Goal: Transaction & Acquisition: Register for event/course

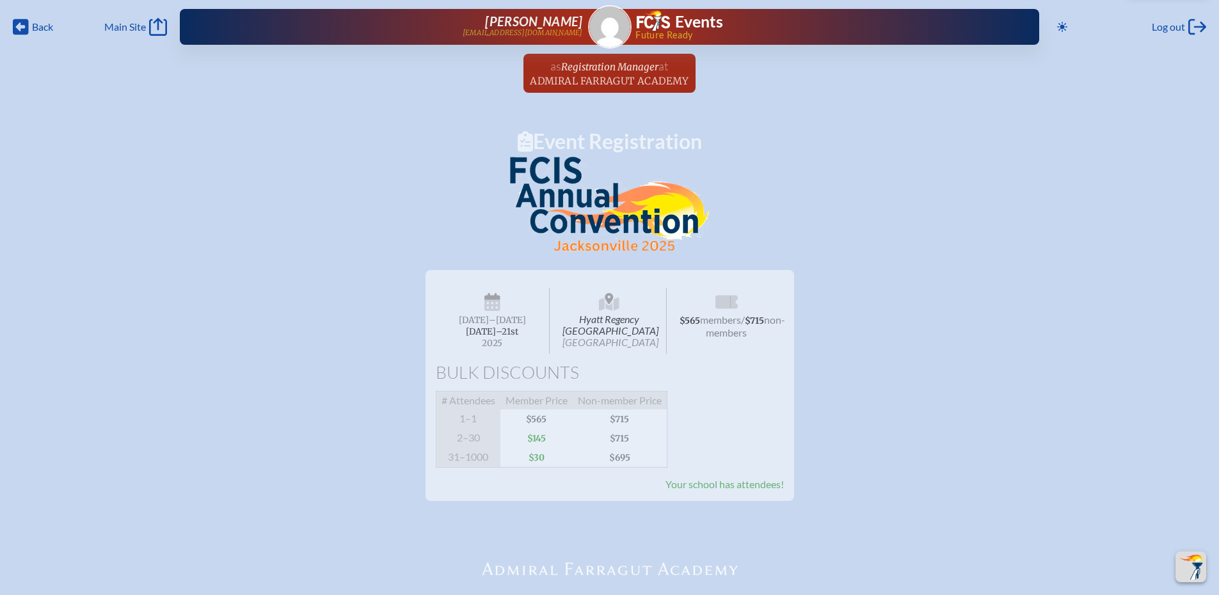
scroll to position [960, 0]
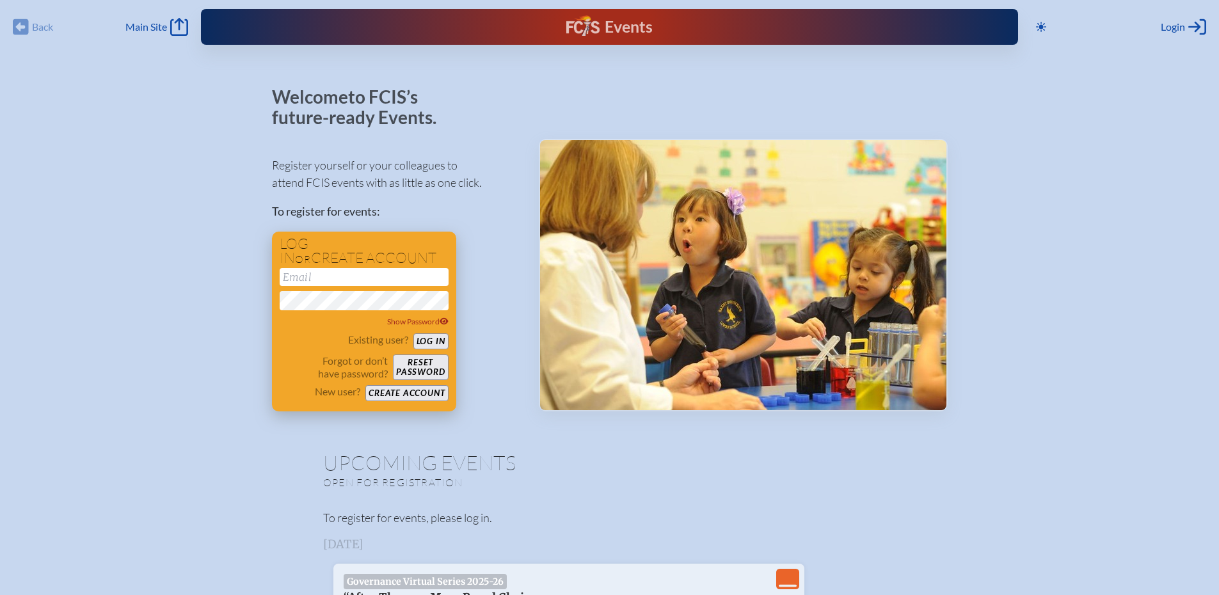
click at [373, 271] on input "email" at bounding box center [364, 277] width 169 height 18
click at [414, 333] on button "Log in" at bounding box center [431, 341] width 35 height 16
type input "[EMAIL_ADDRESS][DOMAIN_NAME]"
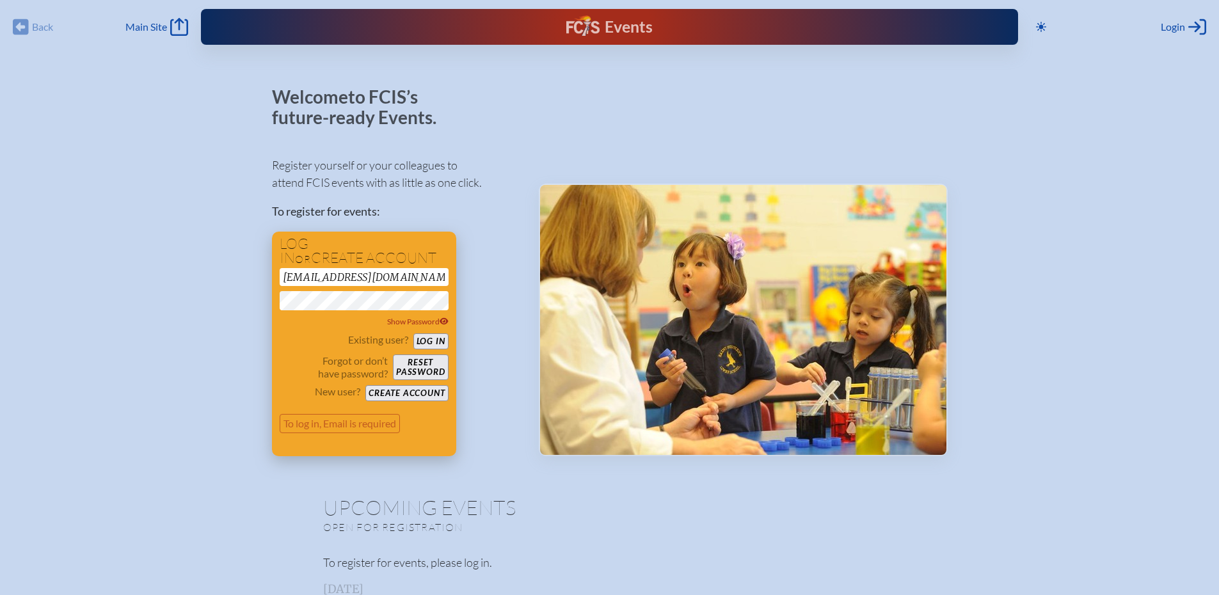
click at [431, 343] on button "Log in" at bounding box center [431, 341] width 35 height 16
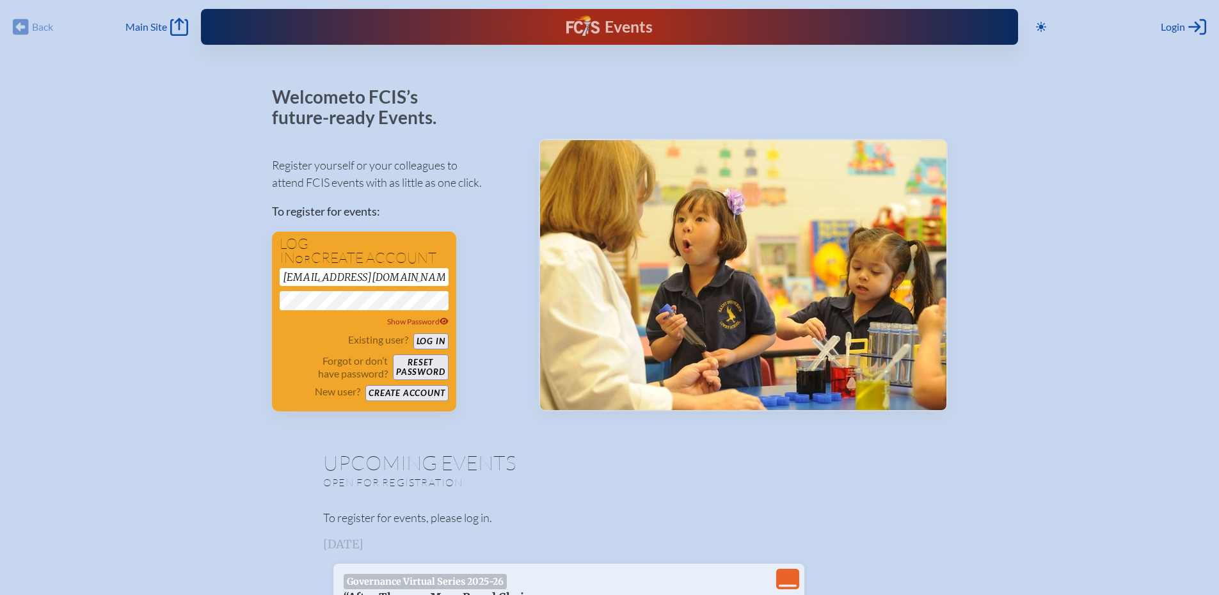
scroll to position [38, 0]
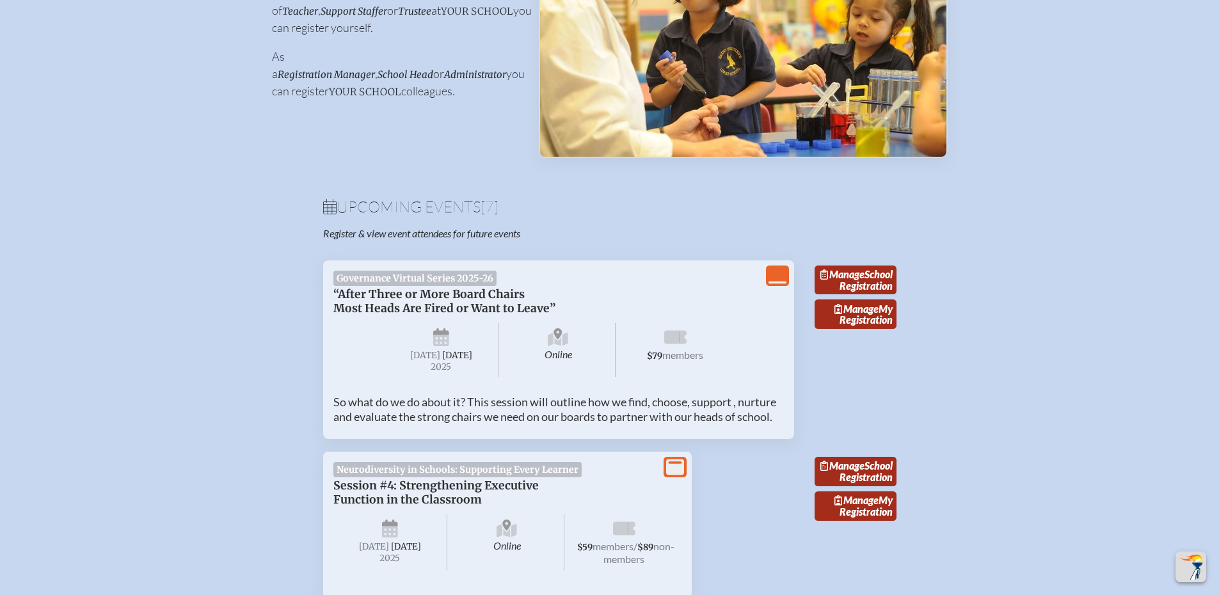
scroll to position [320, 0]
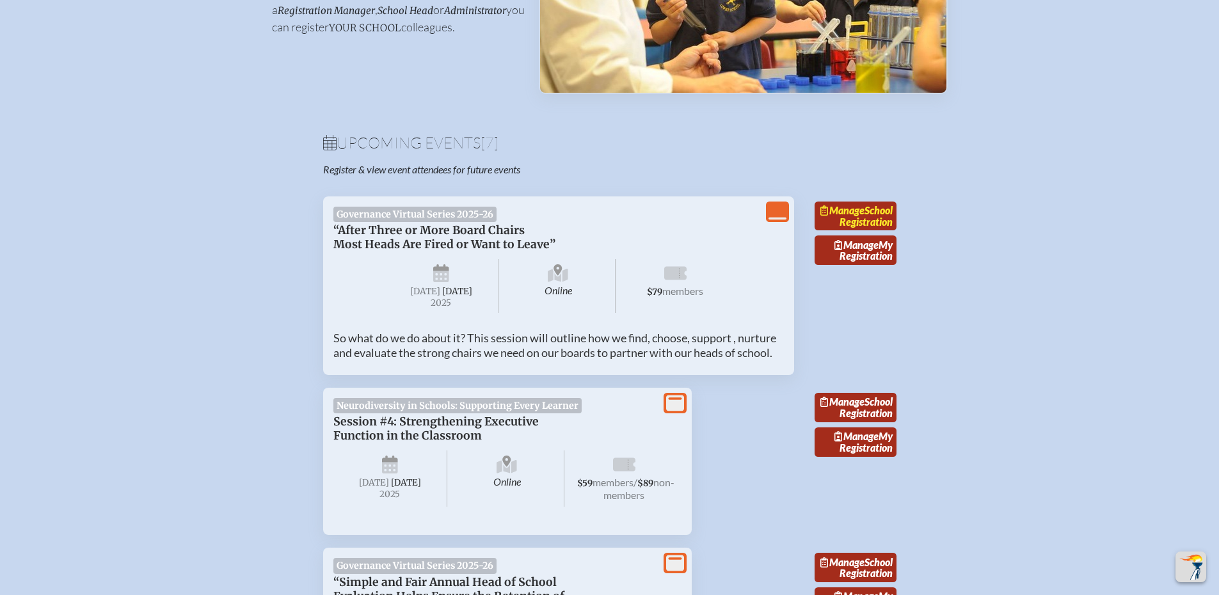
click at [862, 231] on link "Manage School Registration" at bounding box center [856, 216] width 82 height 29
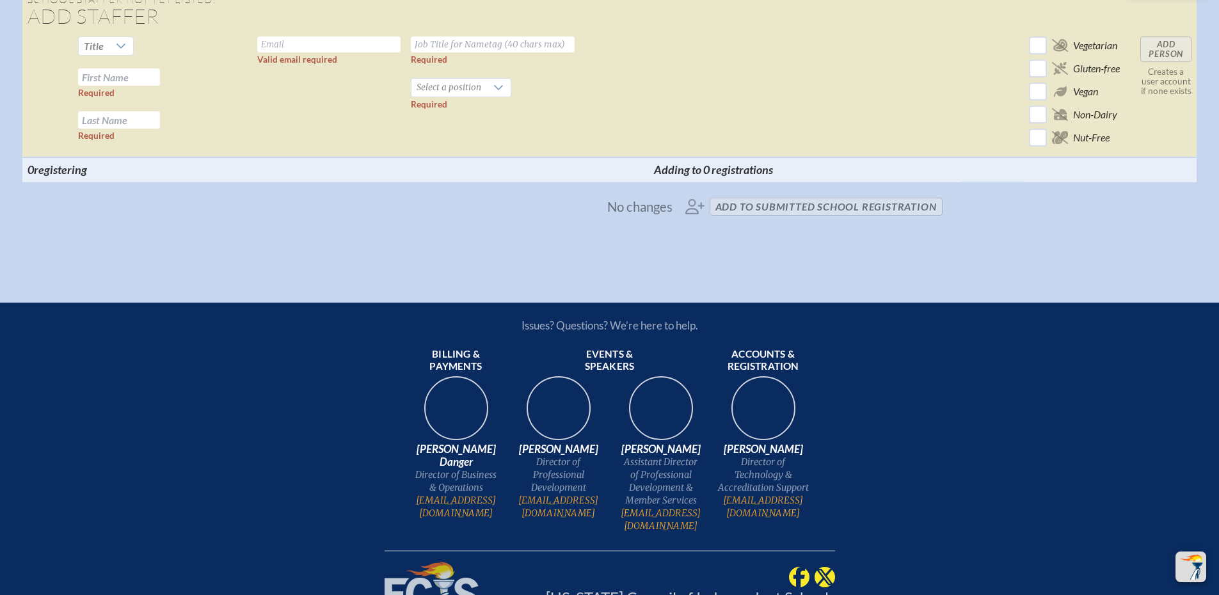
scroll to position [2880, 0]
click at [133, 54] on div at bounding box center [121, 45] width 24 height 18
click at [156, 177] on li "Mr" at bounding box center [148, 174] width 55 height 18
click at [264, 52] on input "text" at bounding box center [328, 44] width 143 height 16
type input "a"
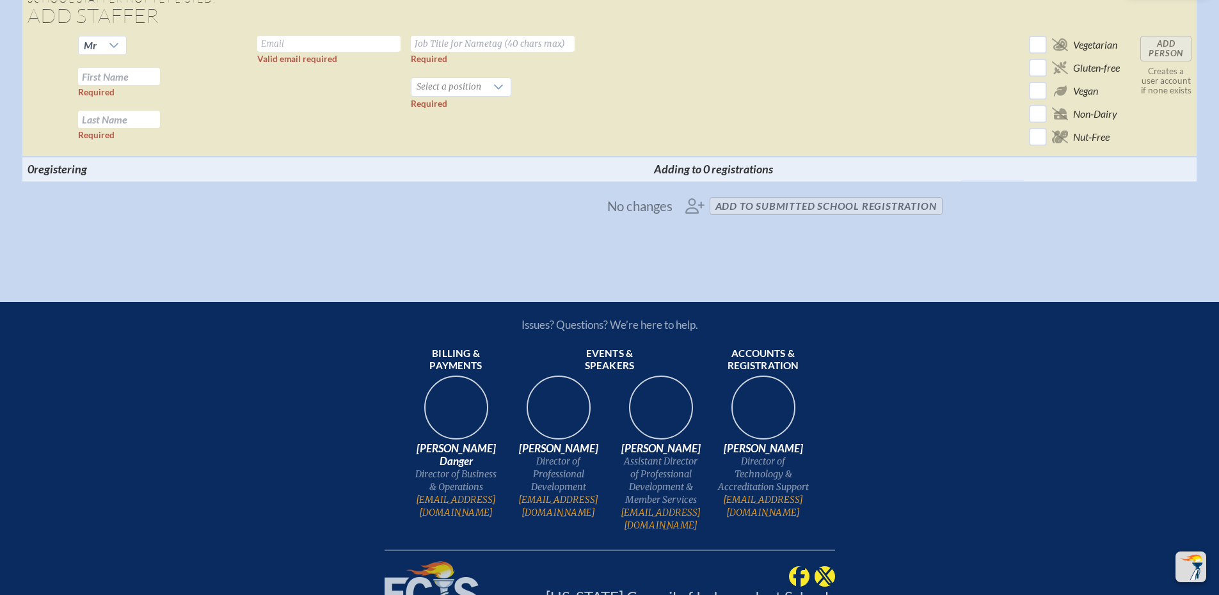
click at [130, 85] on input "text" at bounding box center [119, 76] width 82 height 17
type input "Alex"
type input "DeSeta"
click at [451, 52] on input "text" at bounding box center [493, 44] width 164 height 16
type input "Board Member"
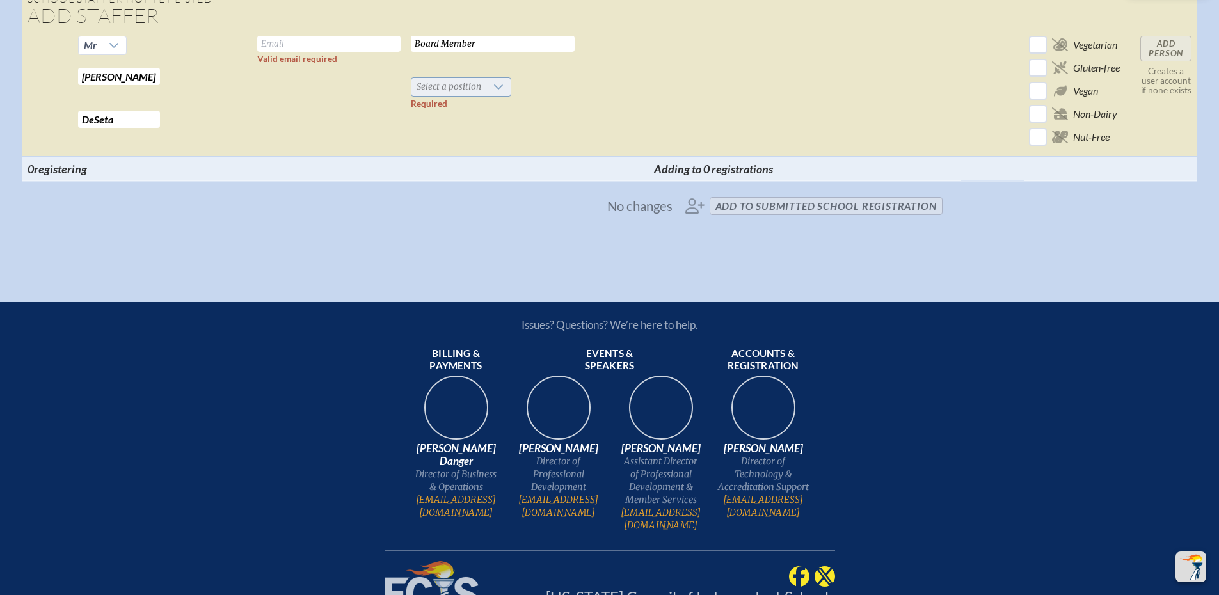
click at [436, 96] on span "Select a position" at bounding box center [449, 87] width 75 height 18
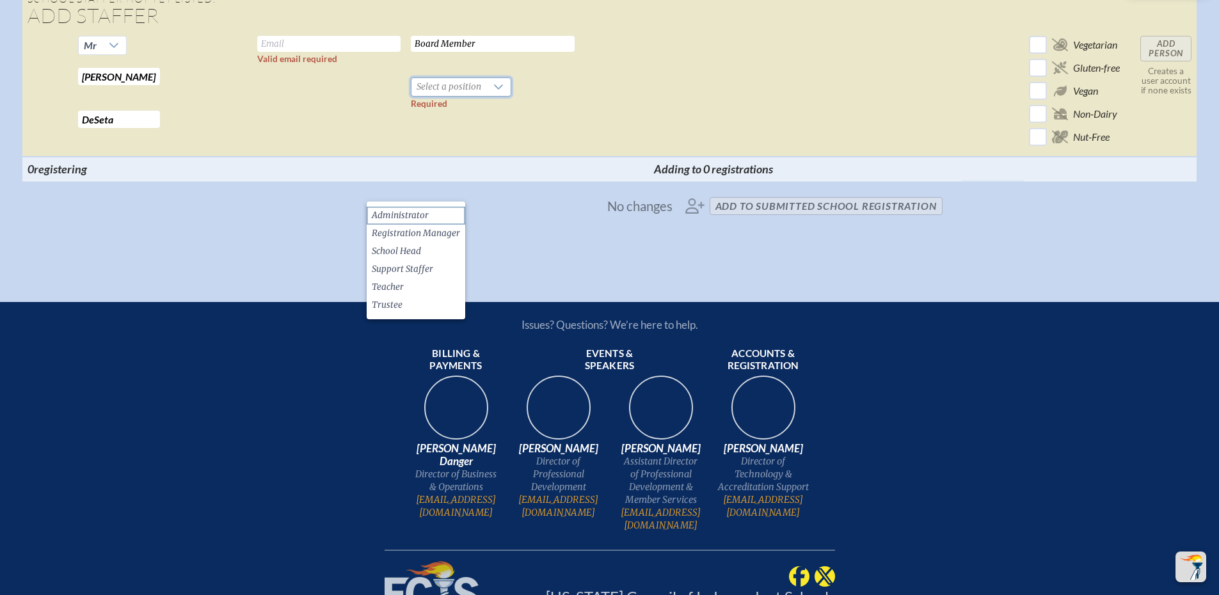
click at [427, 211] on span "Administrator" at bounding box center [400, 215] width 57 height 13
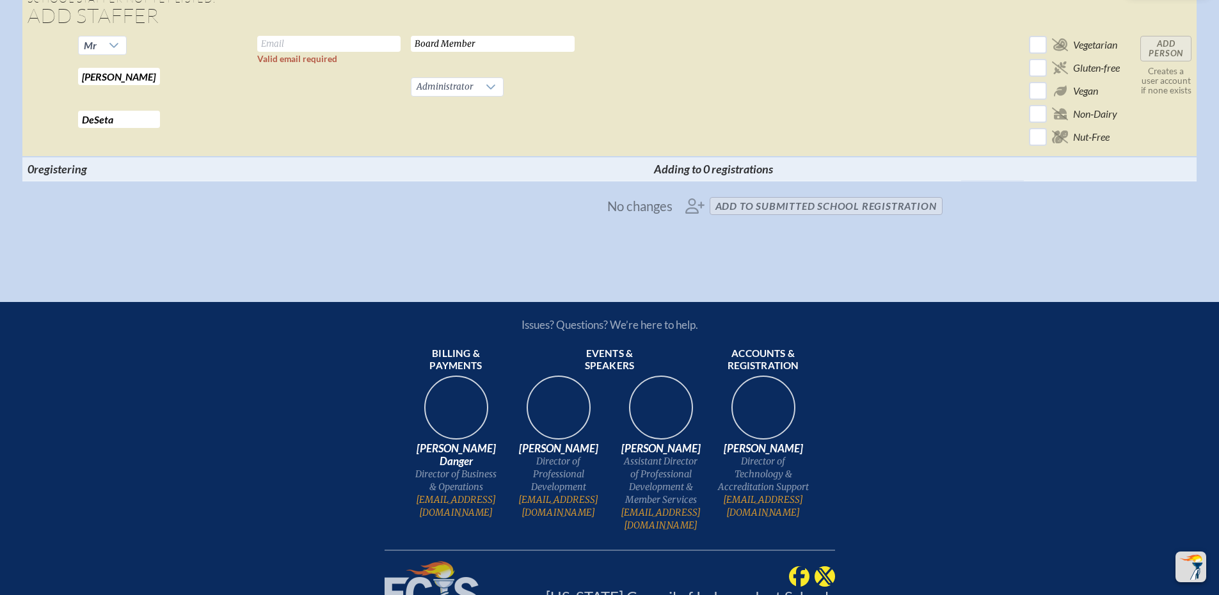
click at [290, 52] on input "text" at bounding box center [328, 44] width 143 height 16
type input "alex@desetagroup.com"
click at [961, 153] on td at bounding box center [992, 94] width 63 height 126
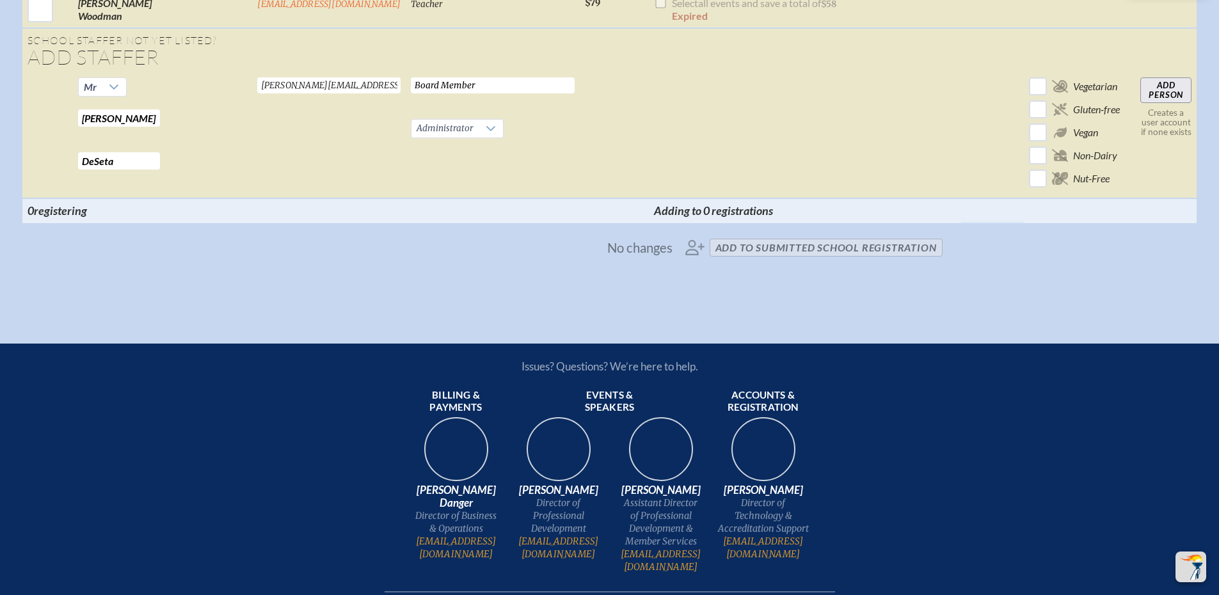
scroll to position [2816, 0]
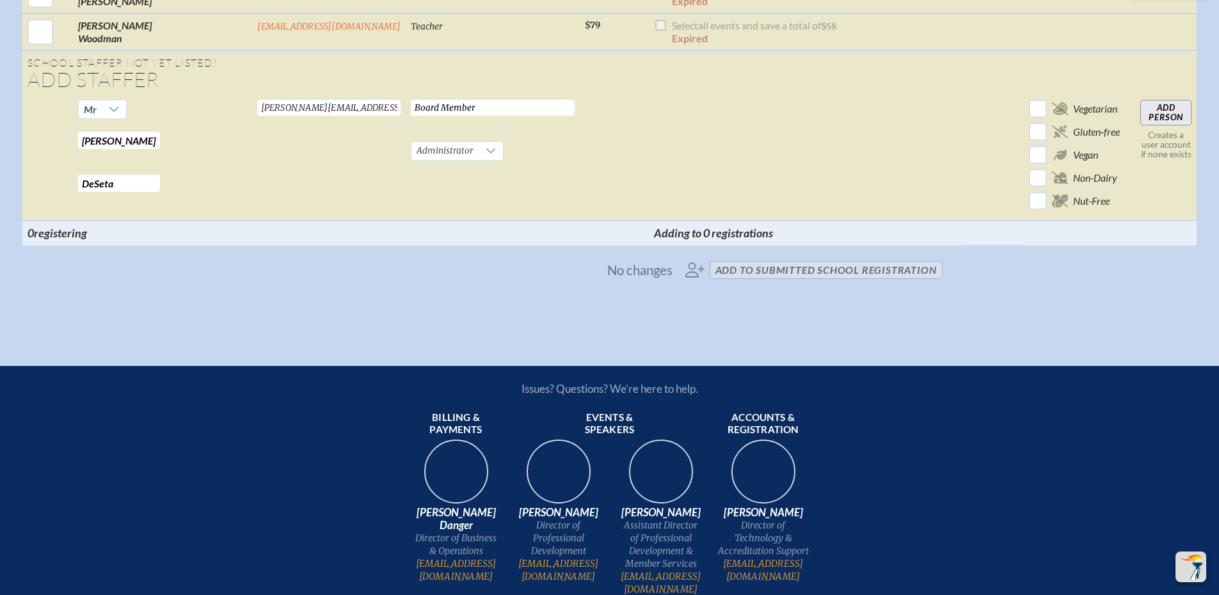
click at [1141, 125] on input "Add Person" at bounding box center [1166, 113] width 51 height 26
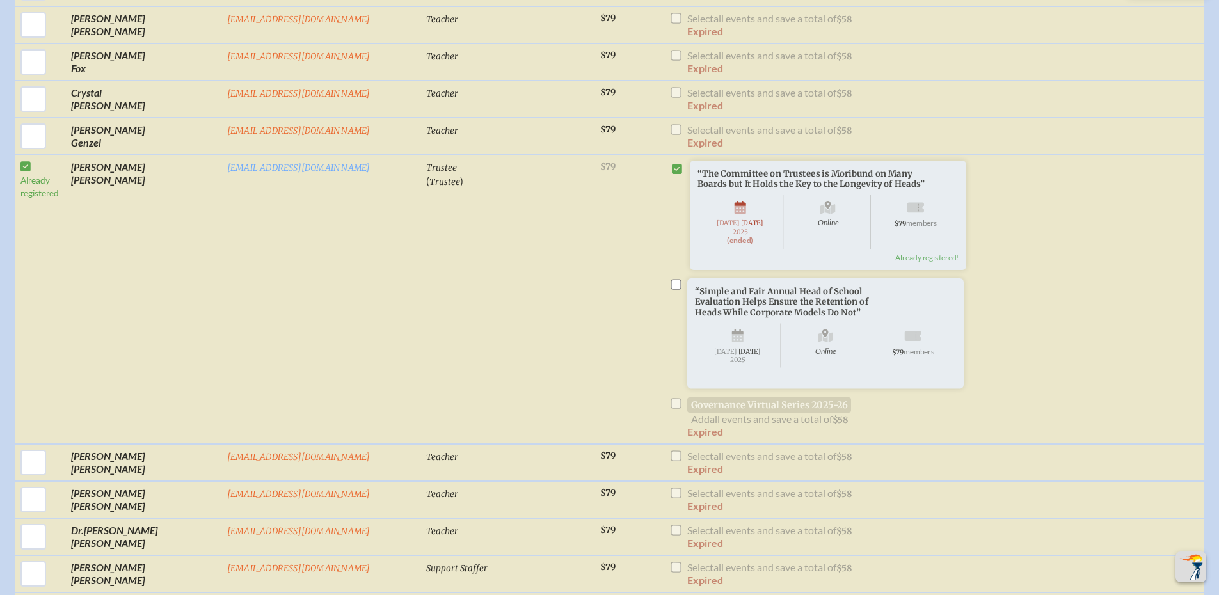
scroll to position [878, 0]
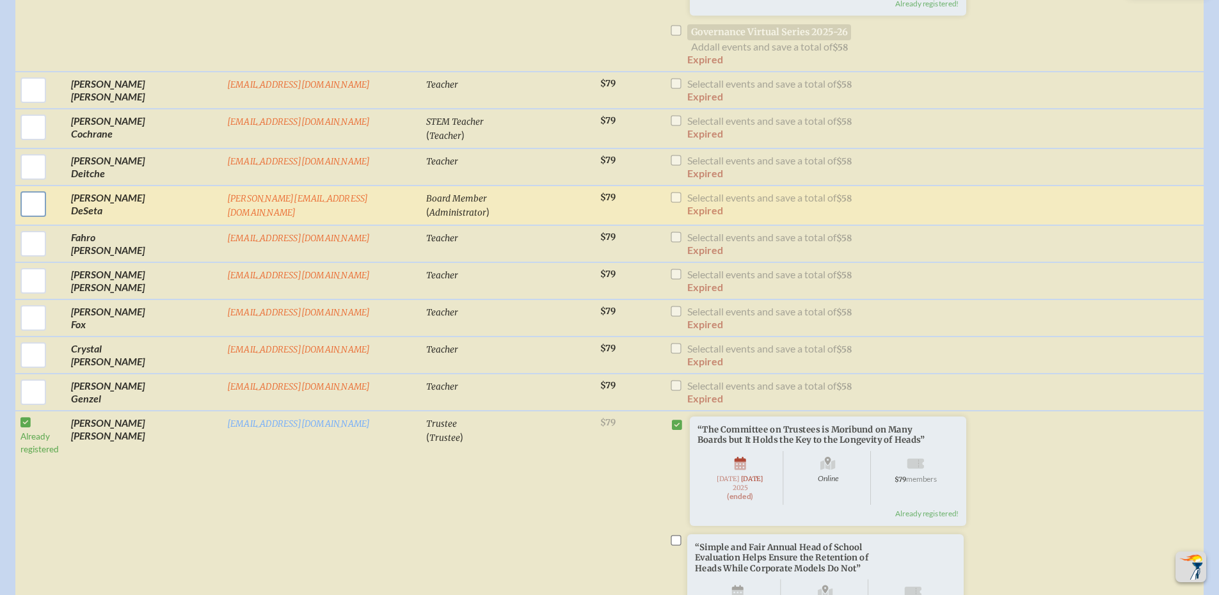
click at [49, 220] on input "checkbox" at bounding box center [33, 204] width 32 height 32
checkbox input "true"
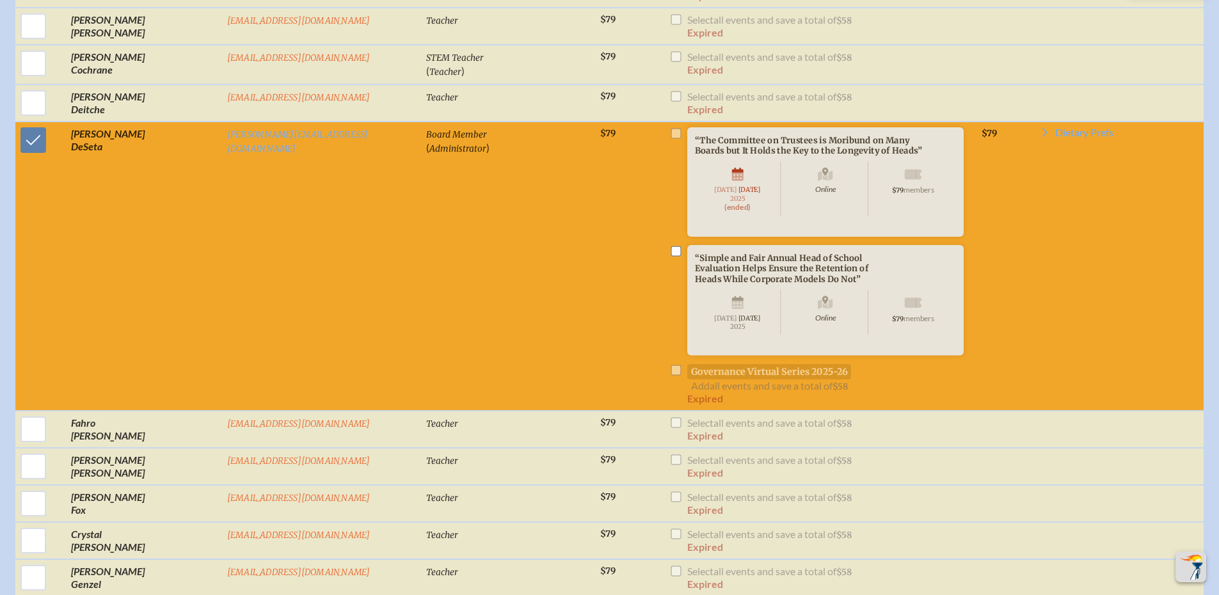
scroll to position [1006, 0]
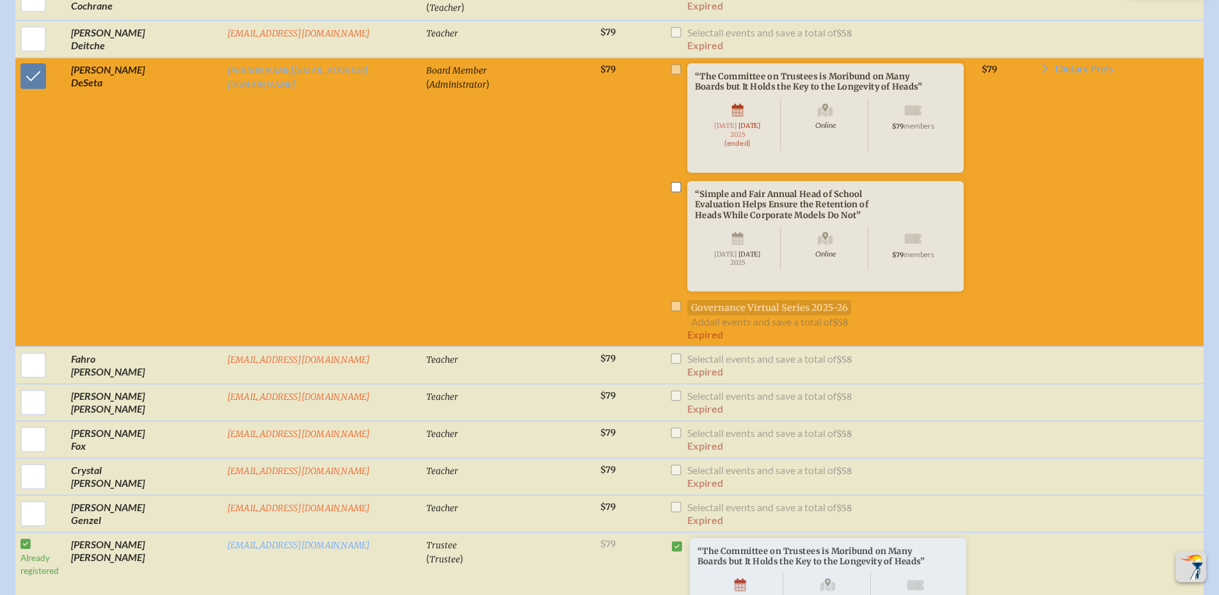
click at [671, 192] on input "checkbox" at bounding box center [676, 187] width 10 height 10
checkbox input "true"
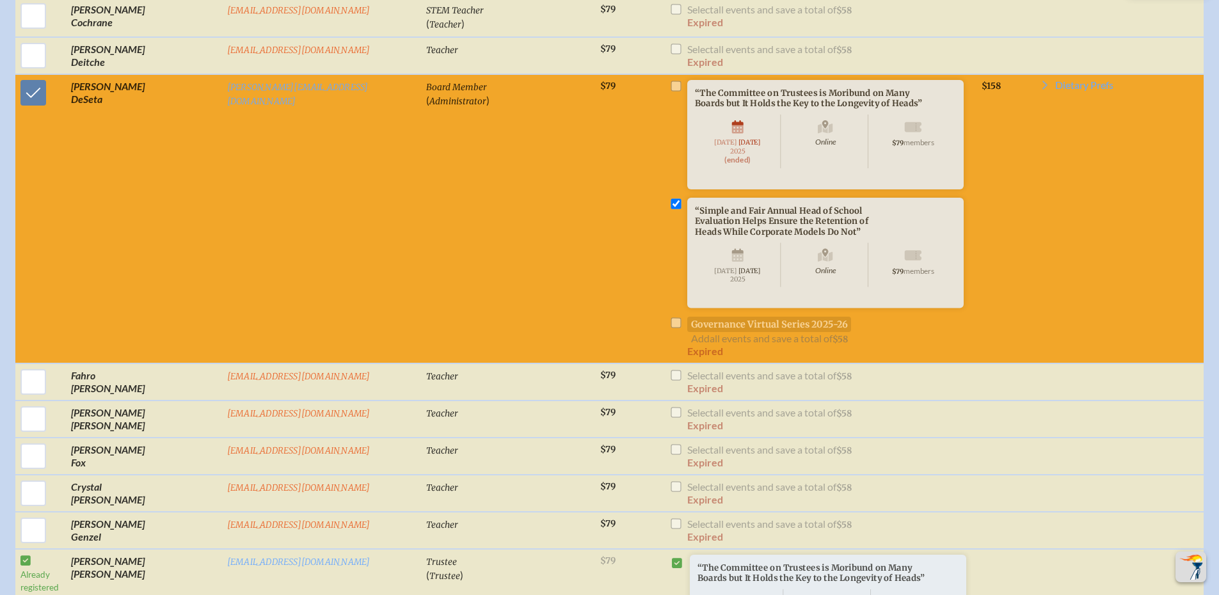
scroll to position [942, 0]
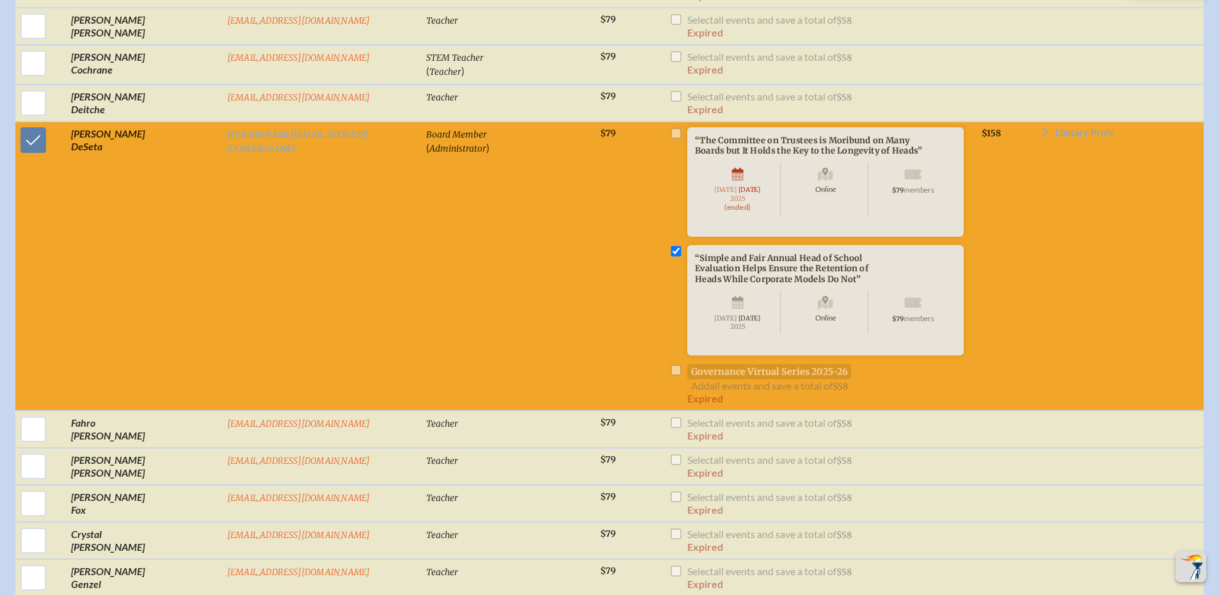
click at [670, 164] on li "“The Committee on Trustees is Moribund on Many Boards but It Holds the Key to t…" at bounding box center [821, 200] width 302 height 146
click at [670, 159] on li "“The Committee on Trustees is Moribund on Many Boards but It Holds the Key to t…" at bounding box center [821, 200] width 302 height 146
click at [1043, 137] on icon at bounding box center [1045, 132] width 5 height 9
click at [977, 175] on td "$158" at bounding box center [1006, 267] width 58 height 290
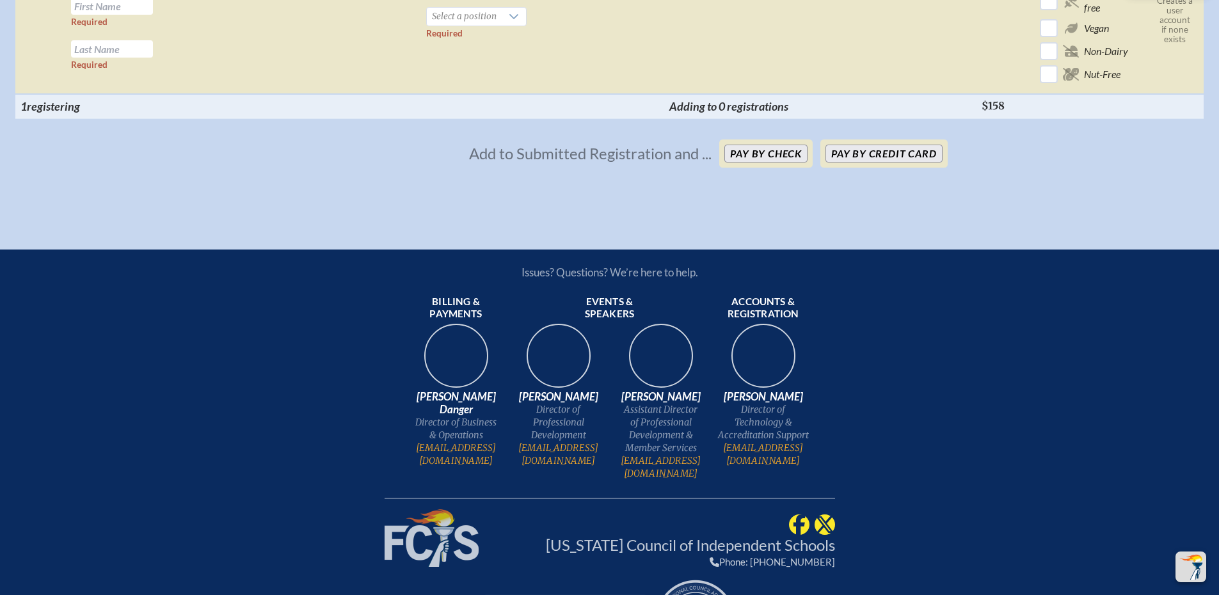
scroll to position [3265, 0]
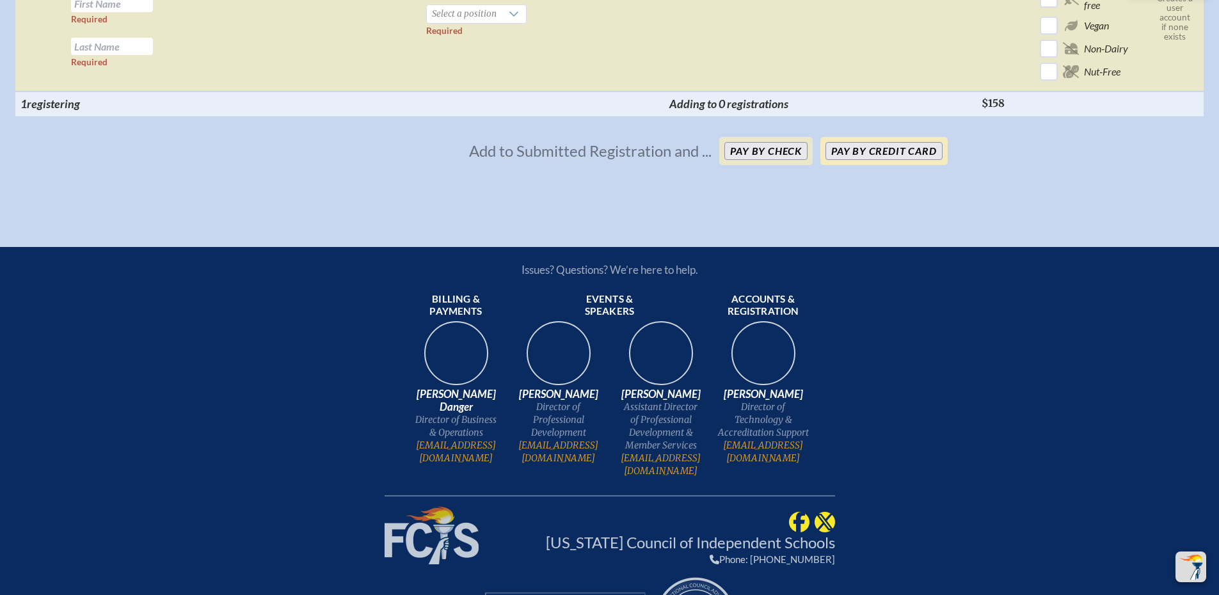
click at [888, 160] on button "Pay by Credit Card" at bounding box center [884, 151] width 116 height 18
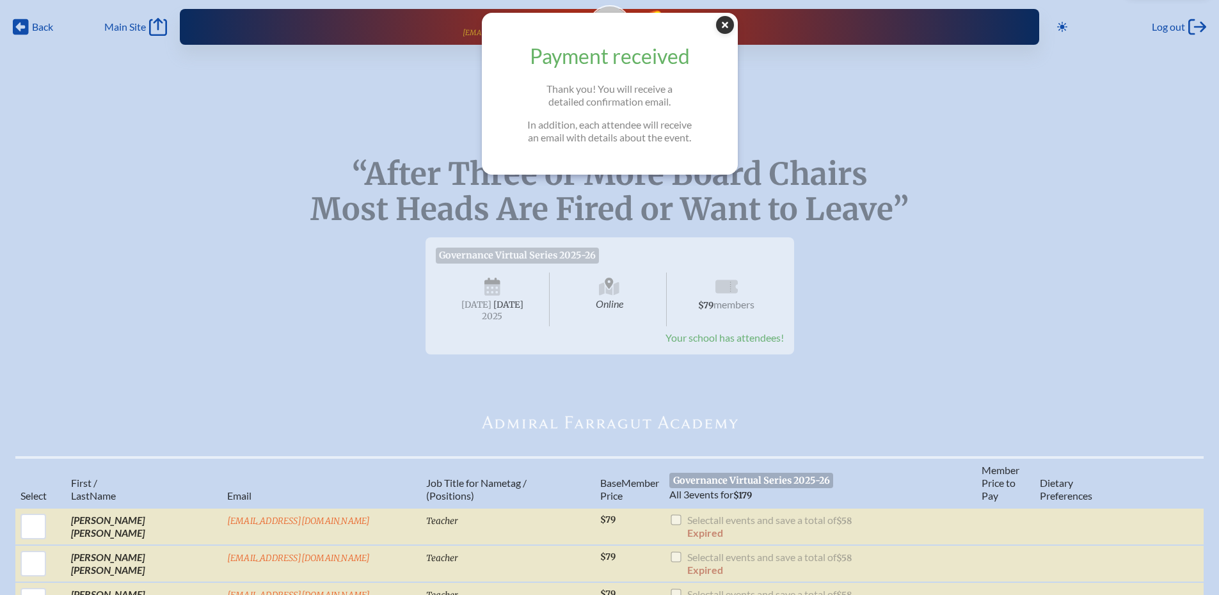
click at [734, 28] on icon at bounding box center [725, 25] width 18 height 18
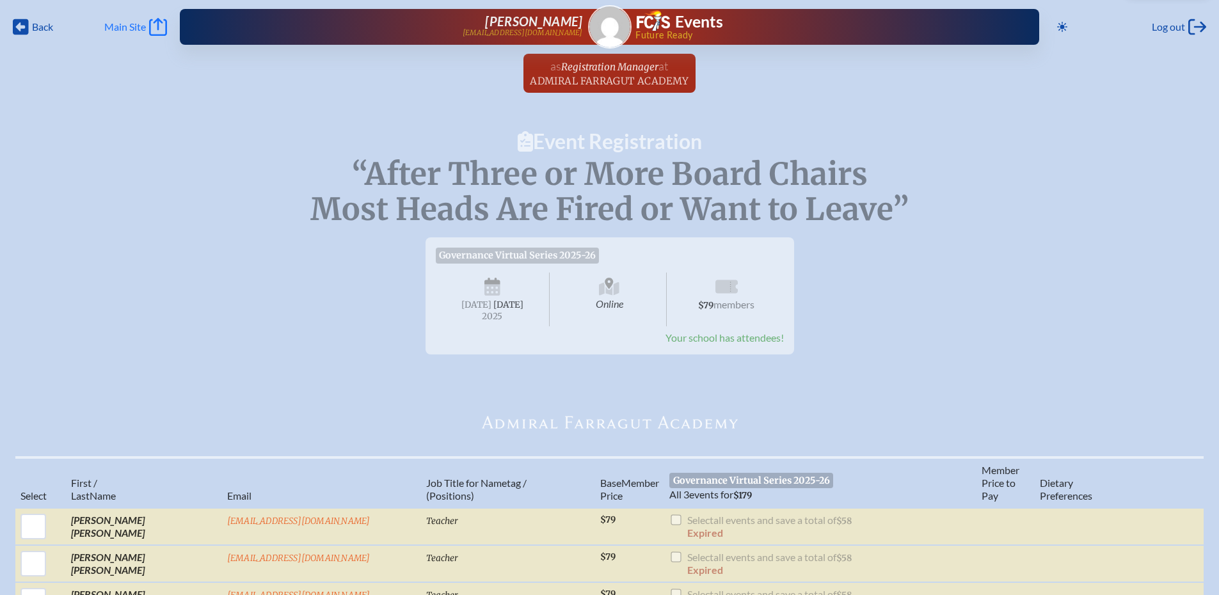
click at [150, 31] on icon "Main Site" at bounding box center [158, 27] width 18 height 18
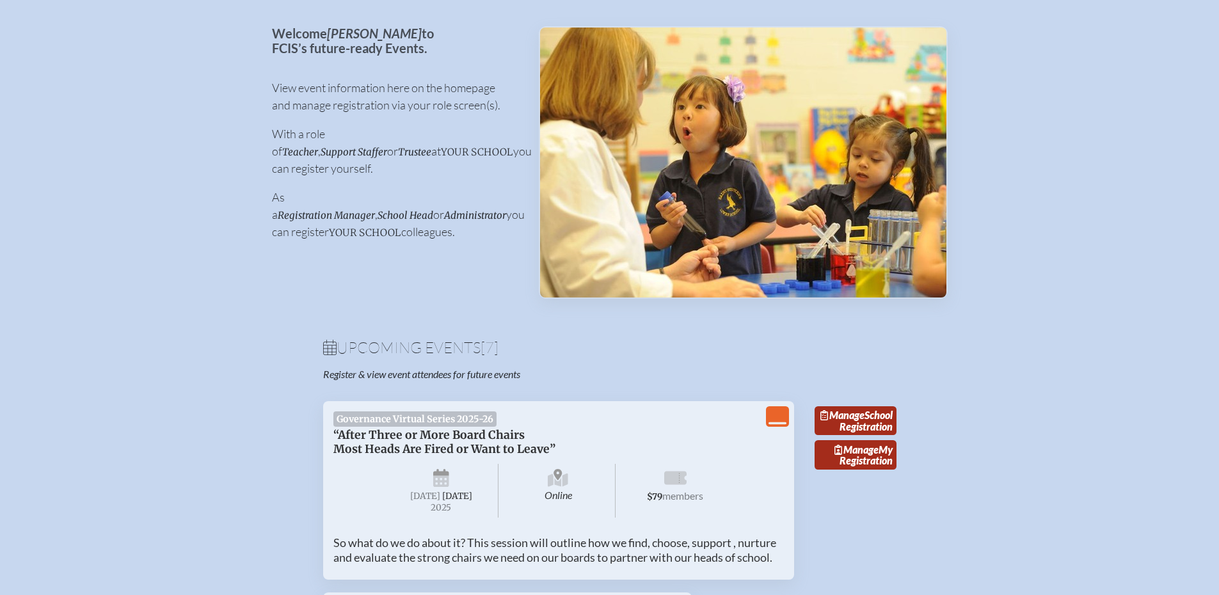
scroll to position [320, 0]
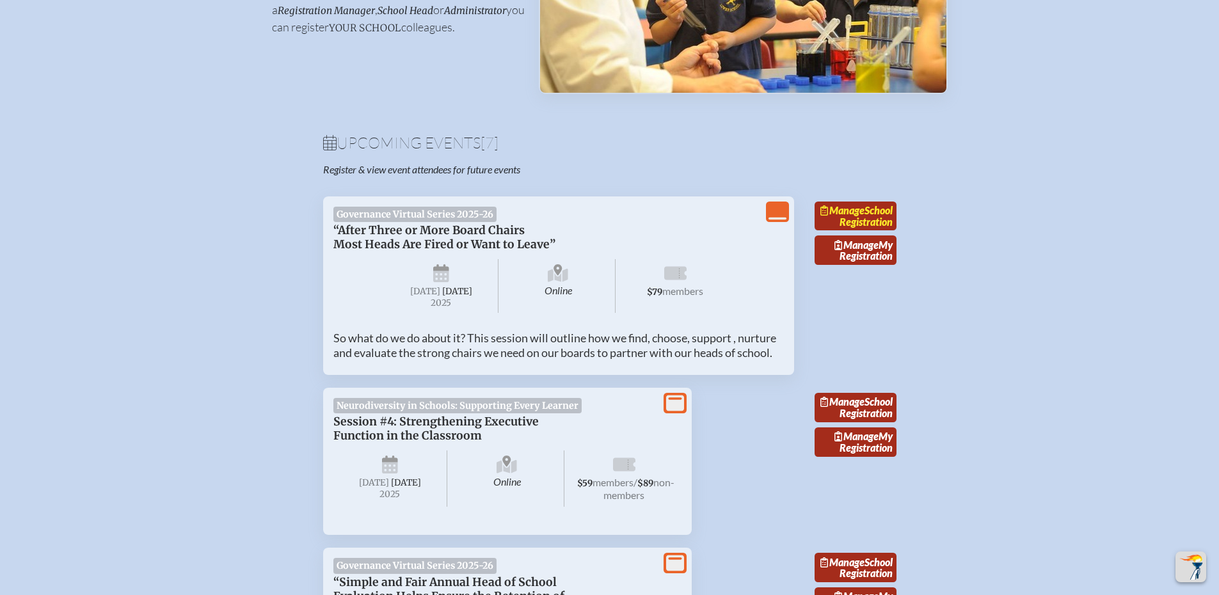
click at [840, 220] on link "Manage School Registration" at bounding box center [856, 216] width 82 height 29
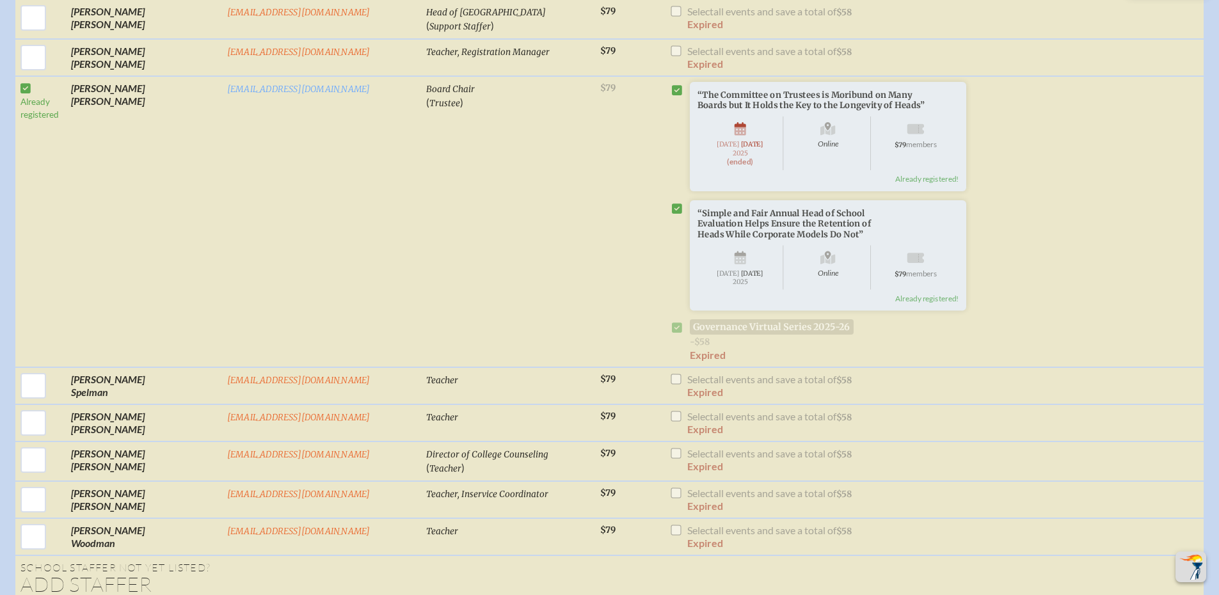
scroll to position [2624, 0]
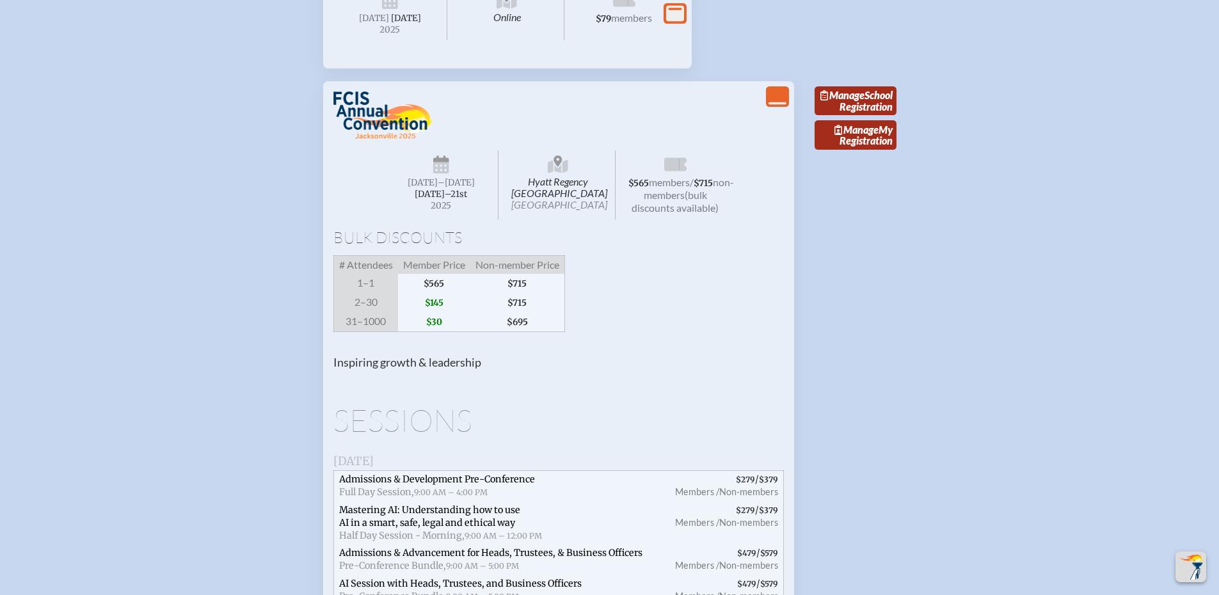
scroll to position [960, 0]
click at [841, 115] on link "Manage School Registration" at bounding box center [856, 99] width 82 height 29
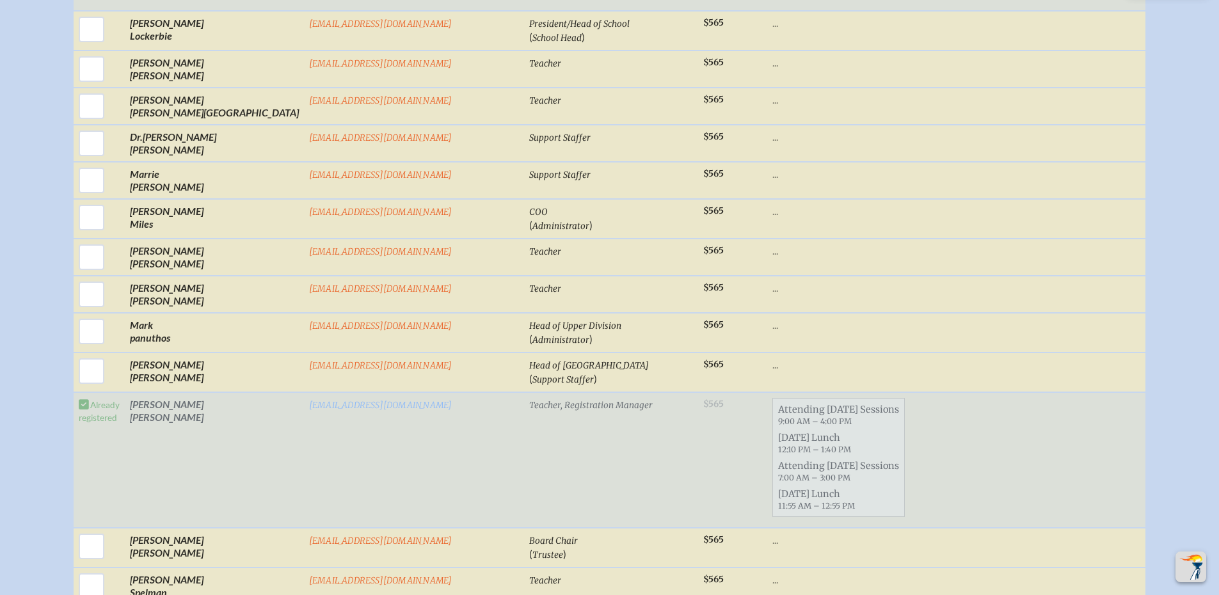
scroll to position [1600, 0]
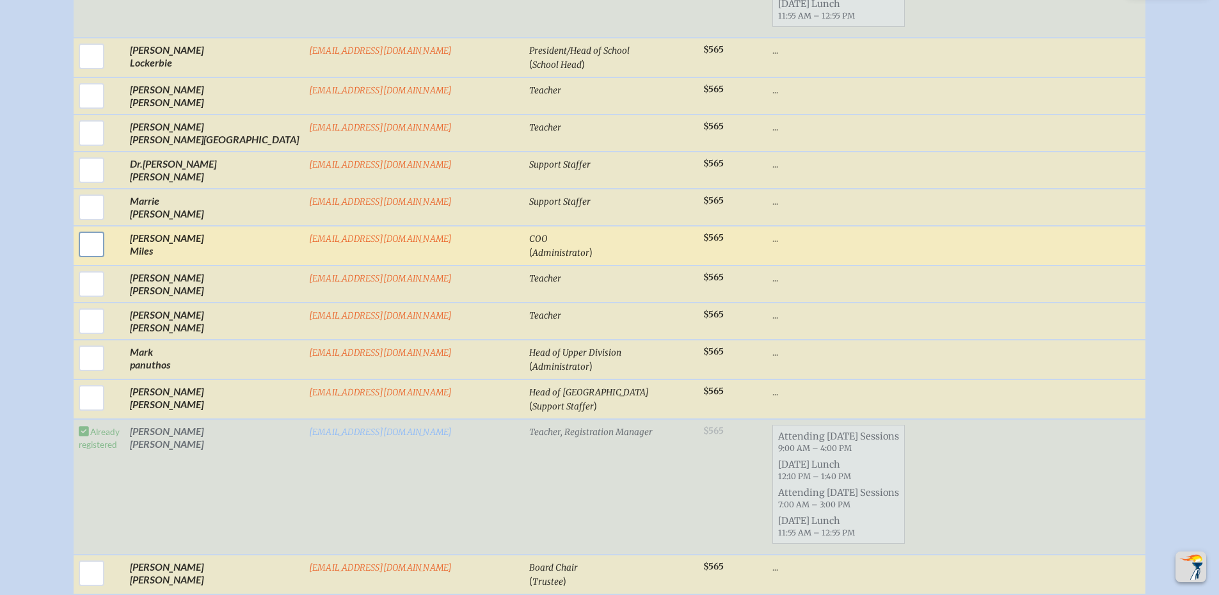
click at [108, 257] on input "checkbox" at bounding box center [92, 245] width 32 height 32
checkbox input "true"
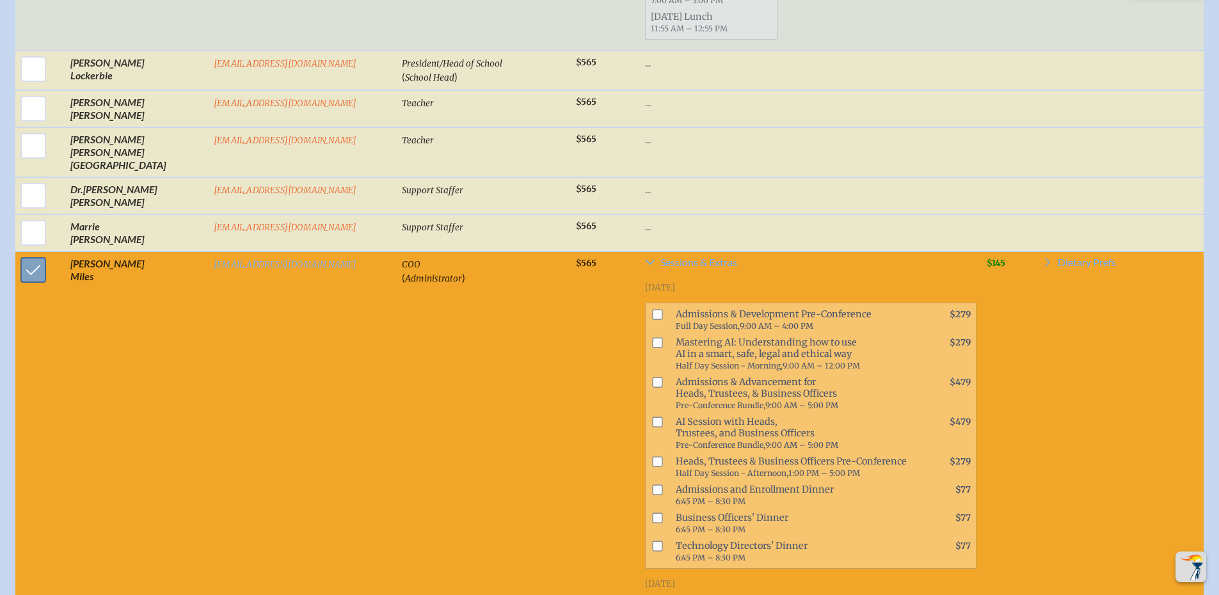
scroll to position [1613, 0]
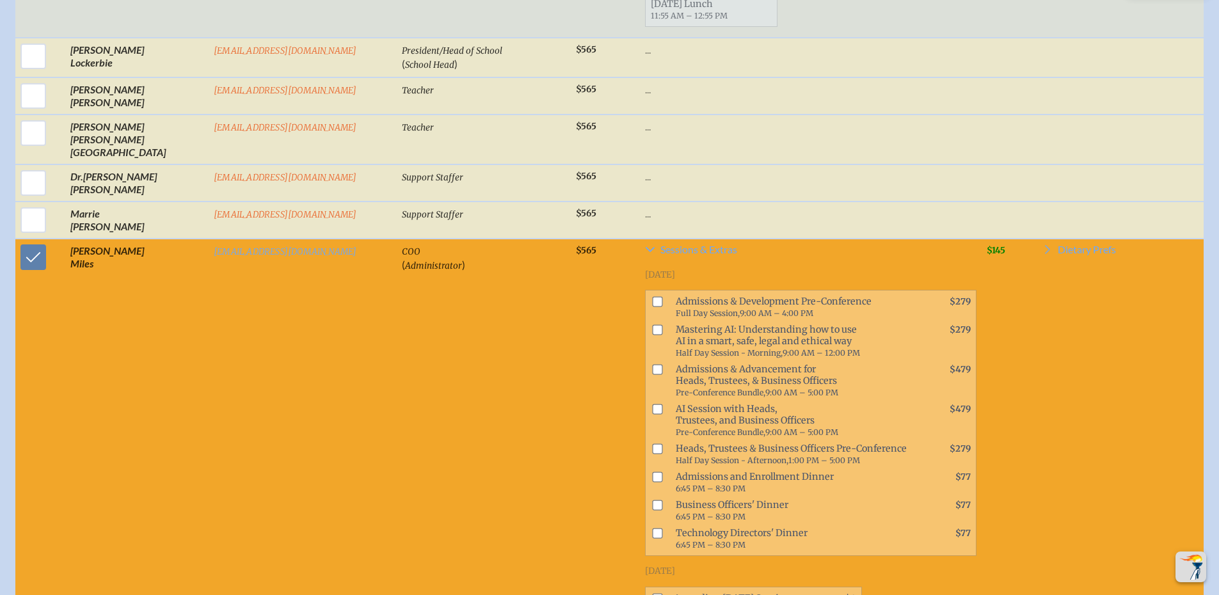
click at [652, 444] on input "checkbox" at bounding box center [657, 449] width 10 height 10
checkbox input "true"
click at [652, 366] on input "checkbox" at bounding box center [657, 370] width 10 height 10
checkbox input "true"
click at [652, 444] on input "checkbox" at bounding box center [657, 449] width 10 height 10
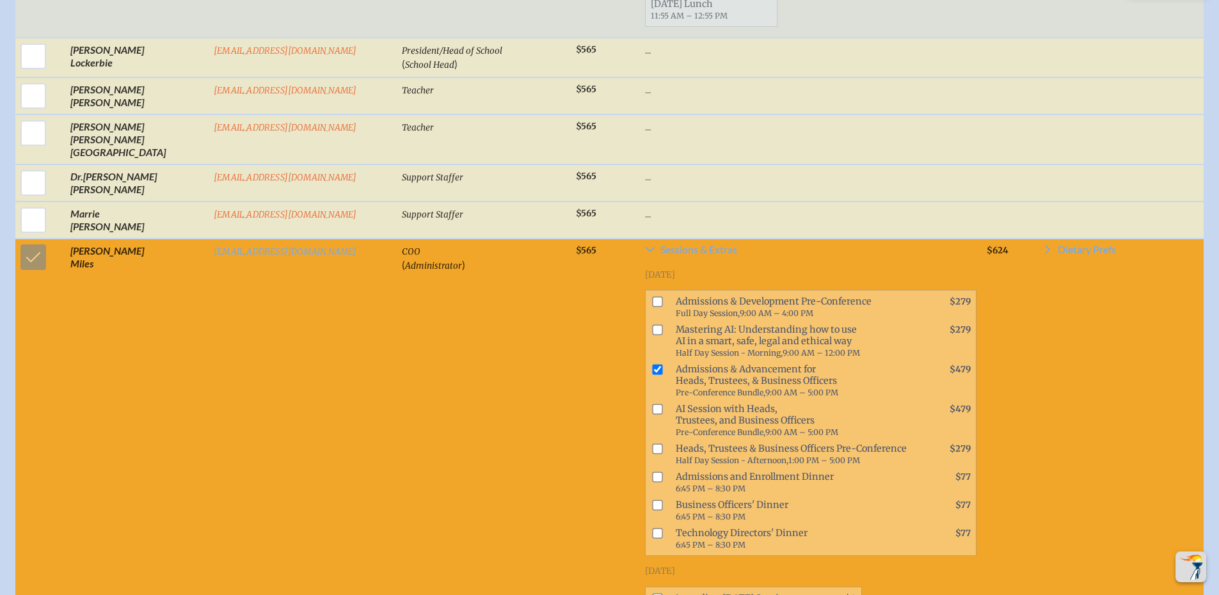
click at [652, 444] on input "checkbox" at bounding box center [657, 449] width 10 height 10
checkbox input "true"
click at [652, 368] on input "checkbox" at bounding box center [657, 370] width 10 height 10
checkbox input "false"
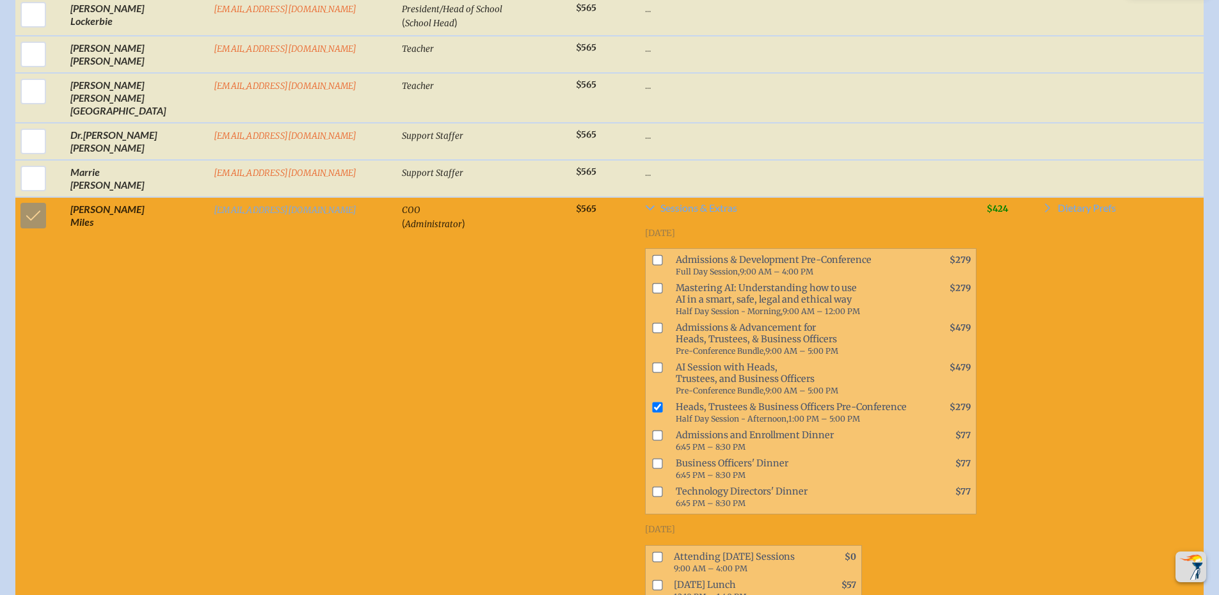
scroll to position [1677, 0]
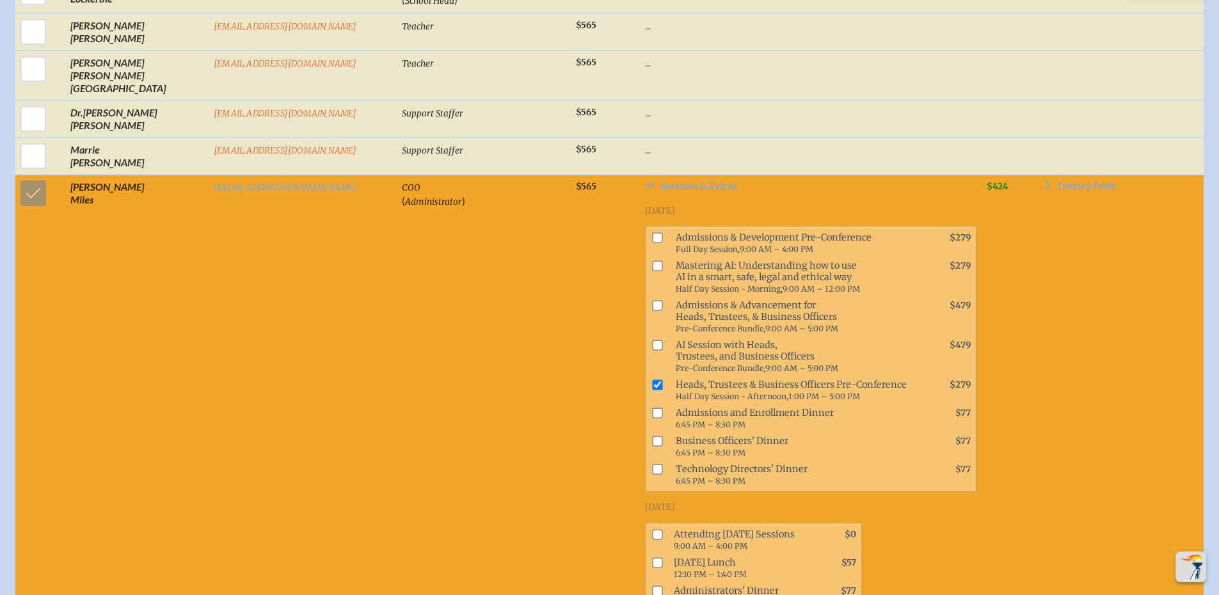
click at [652, 437] on input "checkbox" at bounding box center [657, 442] width 10 height 10
checkbox input "true"
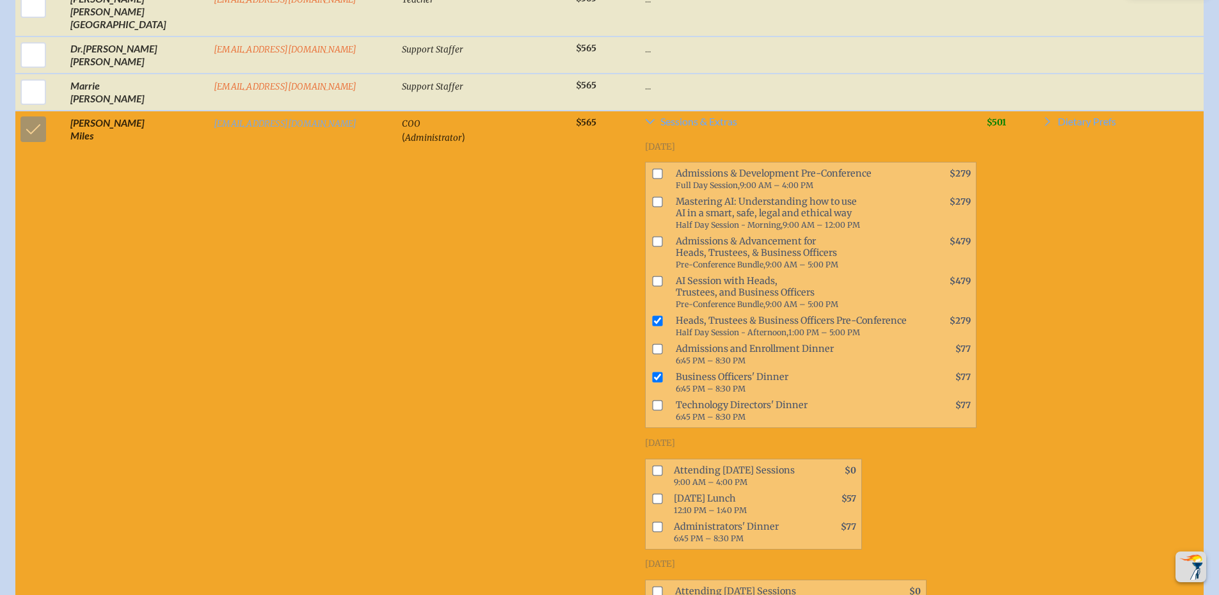
scroll to position [1805, 0]
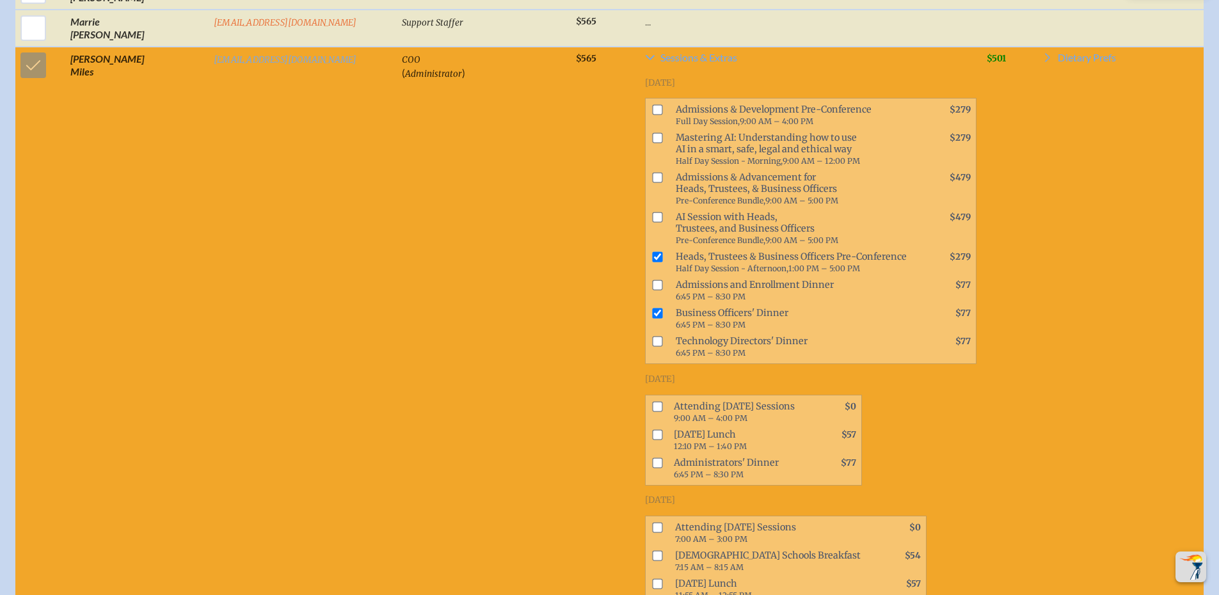
click at [646, 398] on span at bounding box center [655, 412] width 18 height 28
click at [652, 401] on input "checkbox" at bounding box center [657, 406] width 10 height 10
checkbox input "true"
click at [652, 430] on input "checkbox" at bounding box center [657, 435] width 10 height 10
checkbox input "true"
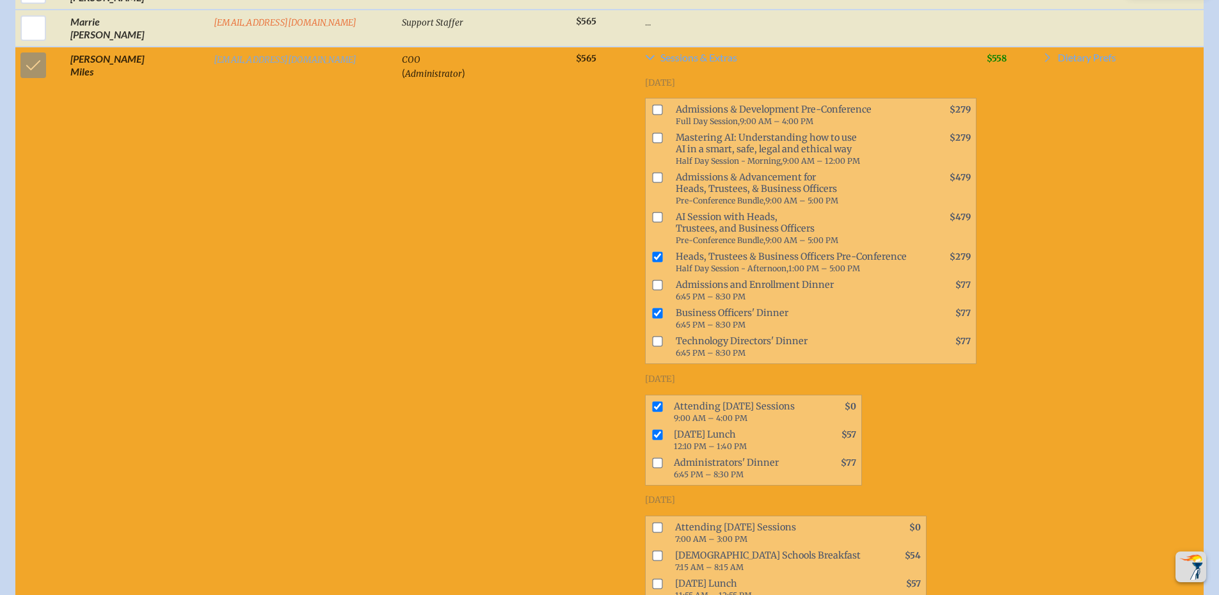
click at [652, 522] on input "checkbox" at bounding box center [657, 527] width 10 height 10
checkbox input "true"
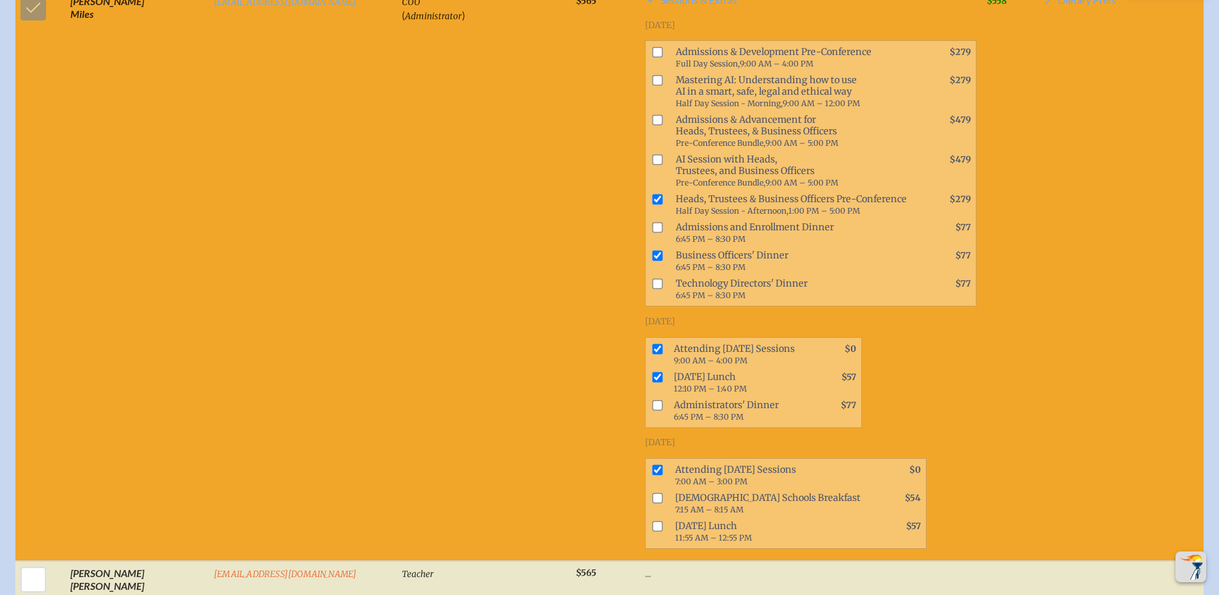
scroll to position [1741, 0]
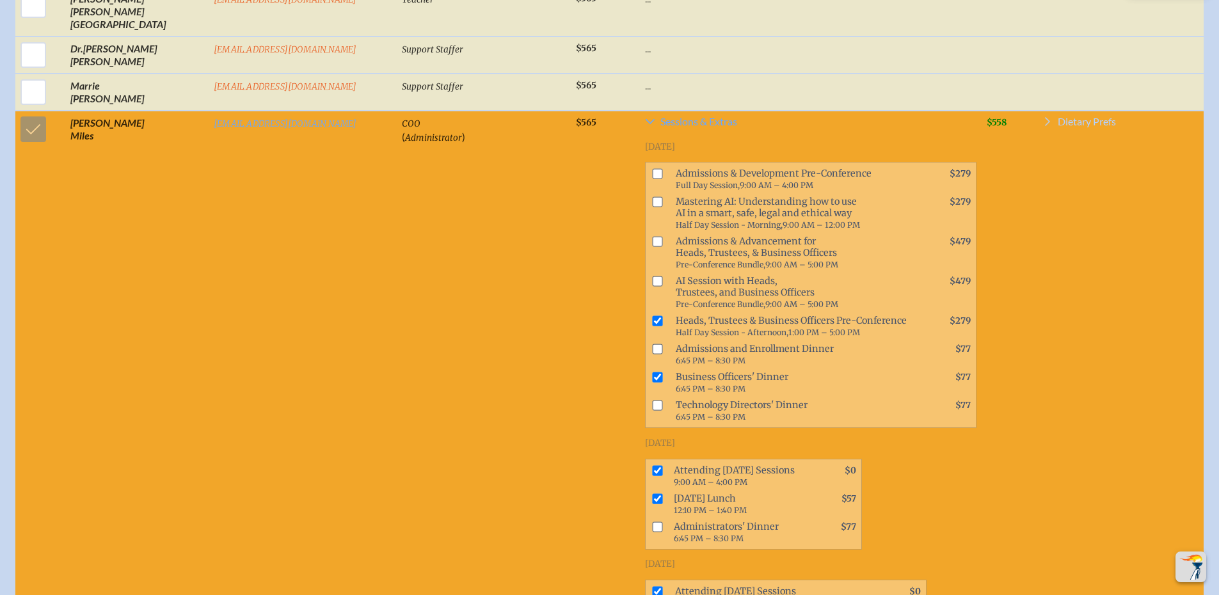
click at [1076, 118] on span "Dietary Prefs" at bounding box center [1087, 121] width 58 height 10
click at [1147, 371] on td at bounding box center [1142, 397] width 10 height 572
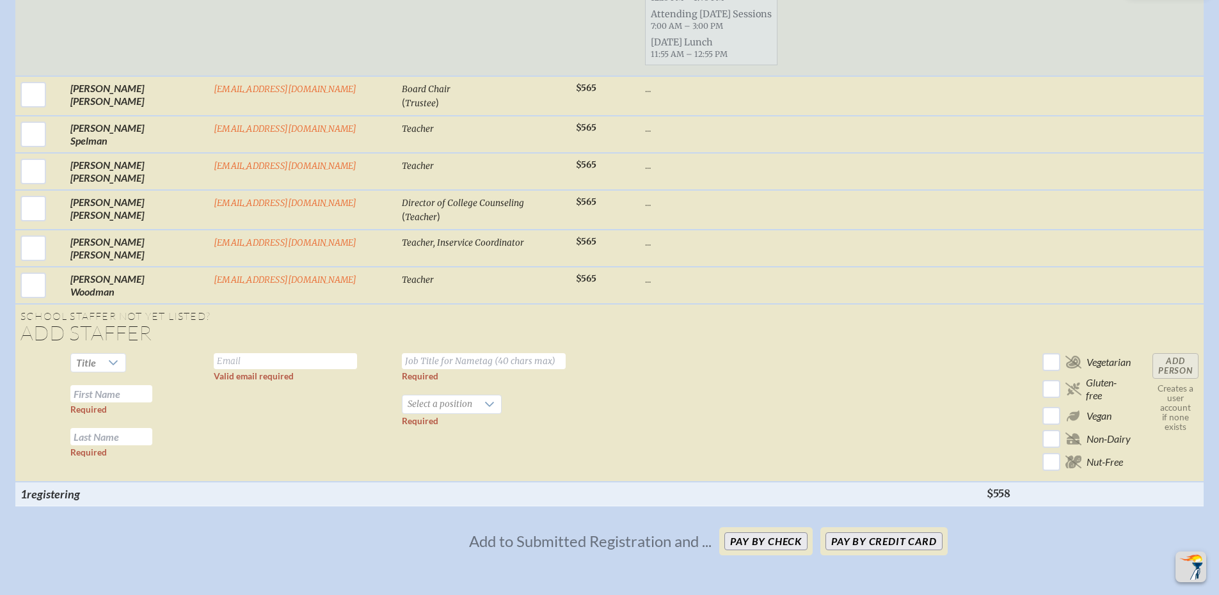
scroll to position [2701, 0]
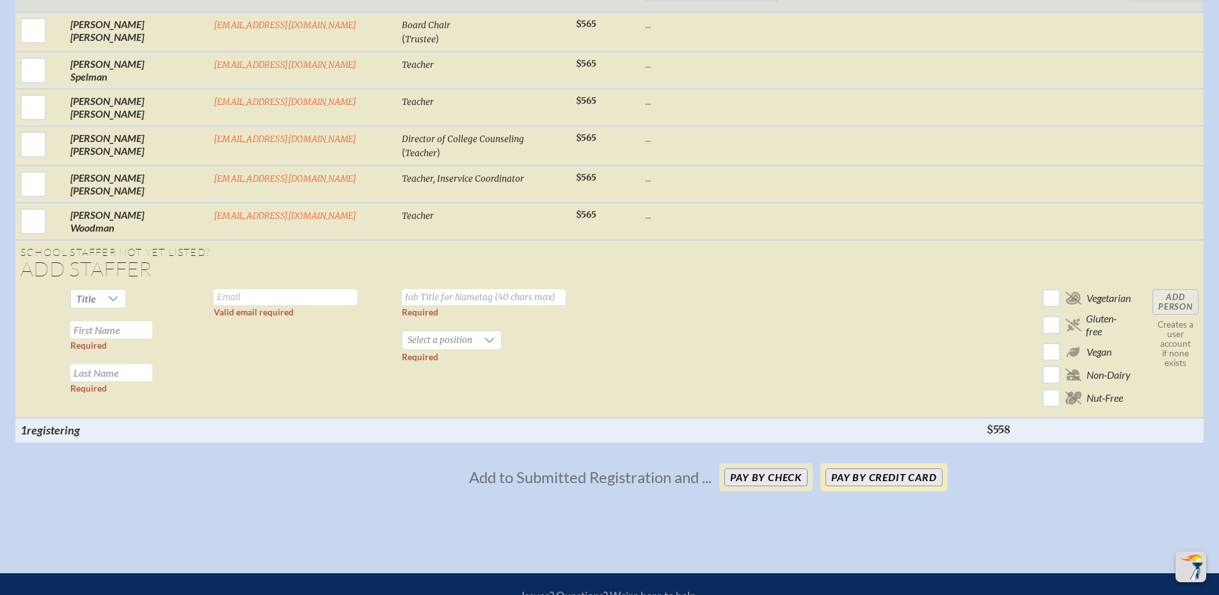
click at [861, 469] on button "Pay by Credit Card" at bounding box center [884, 478] width 116 height 18
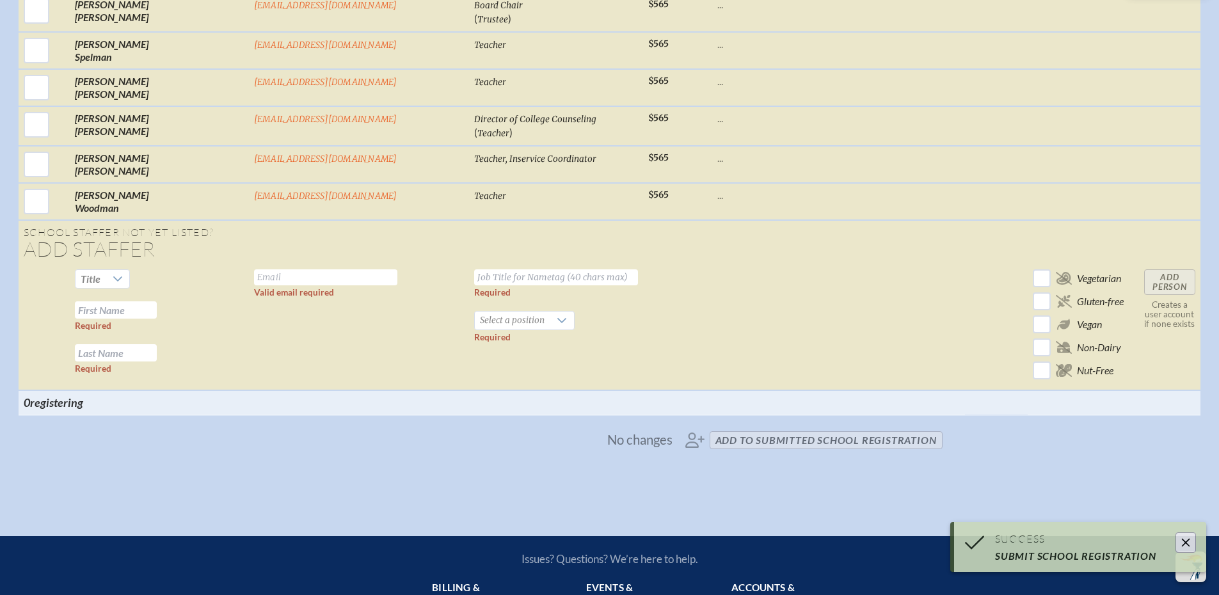
scroll to position [2304, 0]
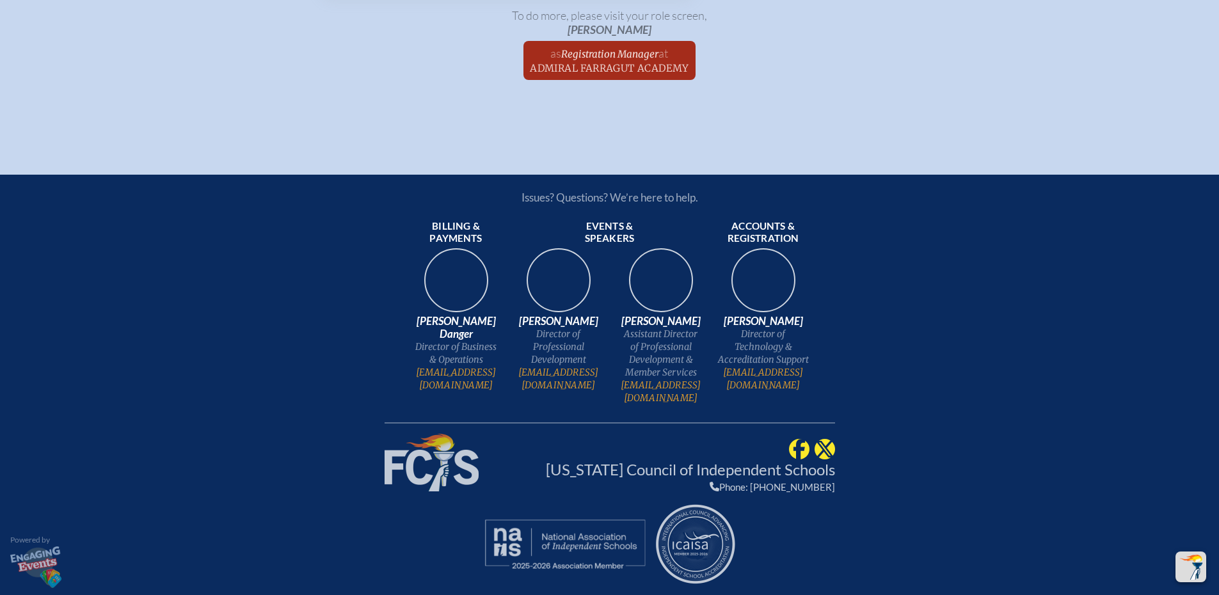
scroll to position [2465, 0]
